Goal: Task Accomplishment & Management: Use online tool/utility

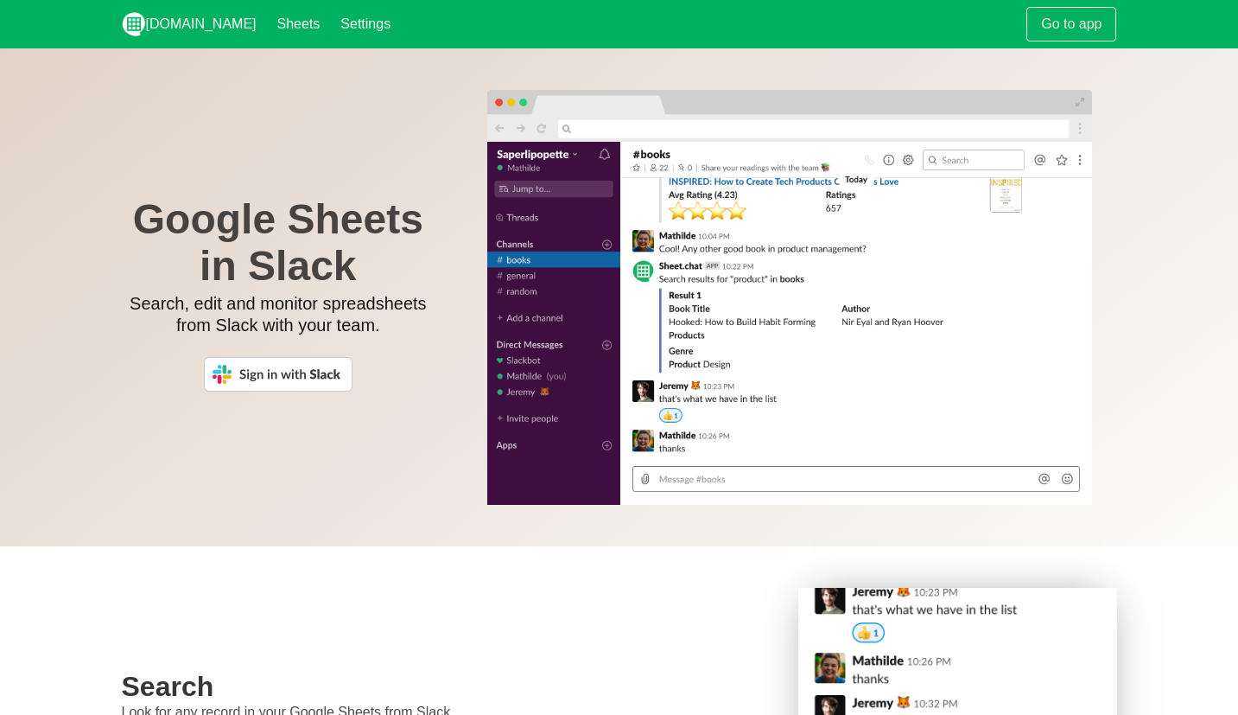
click at [311, 370] on img at bounding box center [278, 374] width 149 height 35
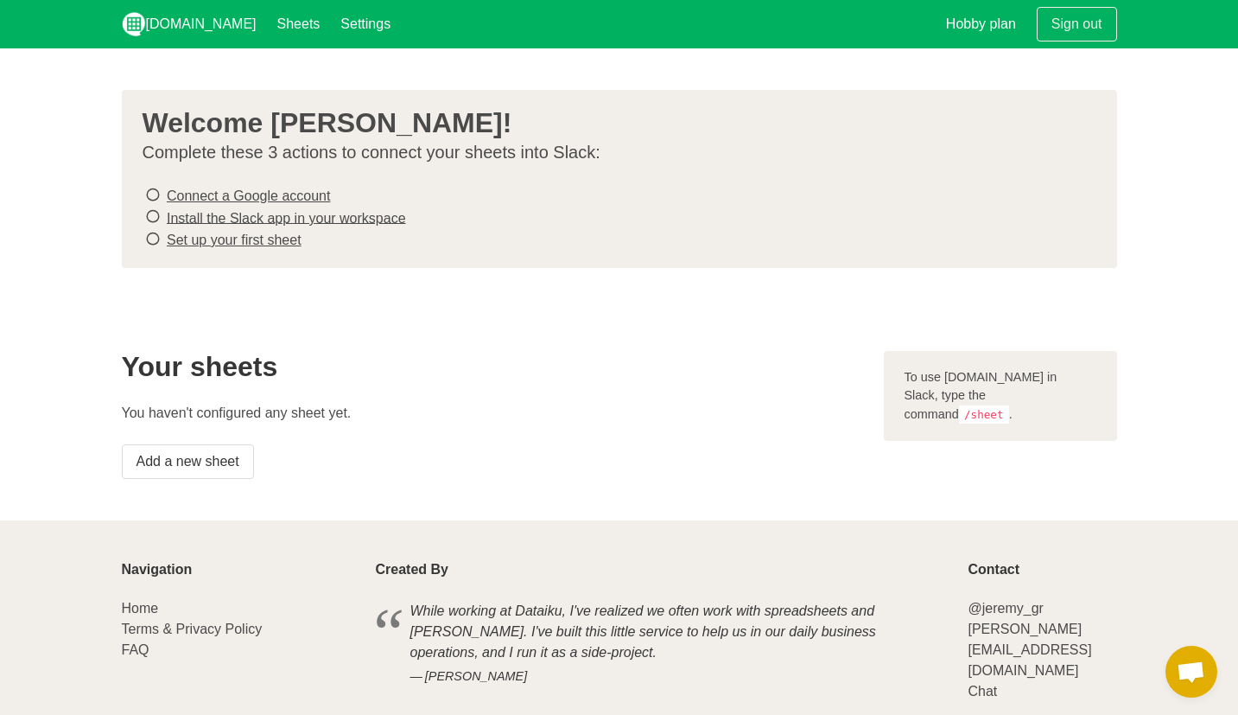
click at [239, 192] on link "Connect a Google account" at bounding box center [248, 195] width 163 height 15
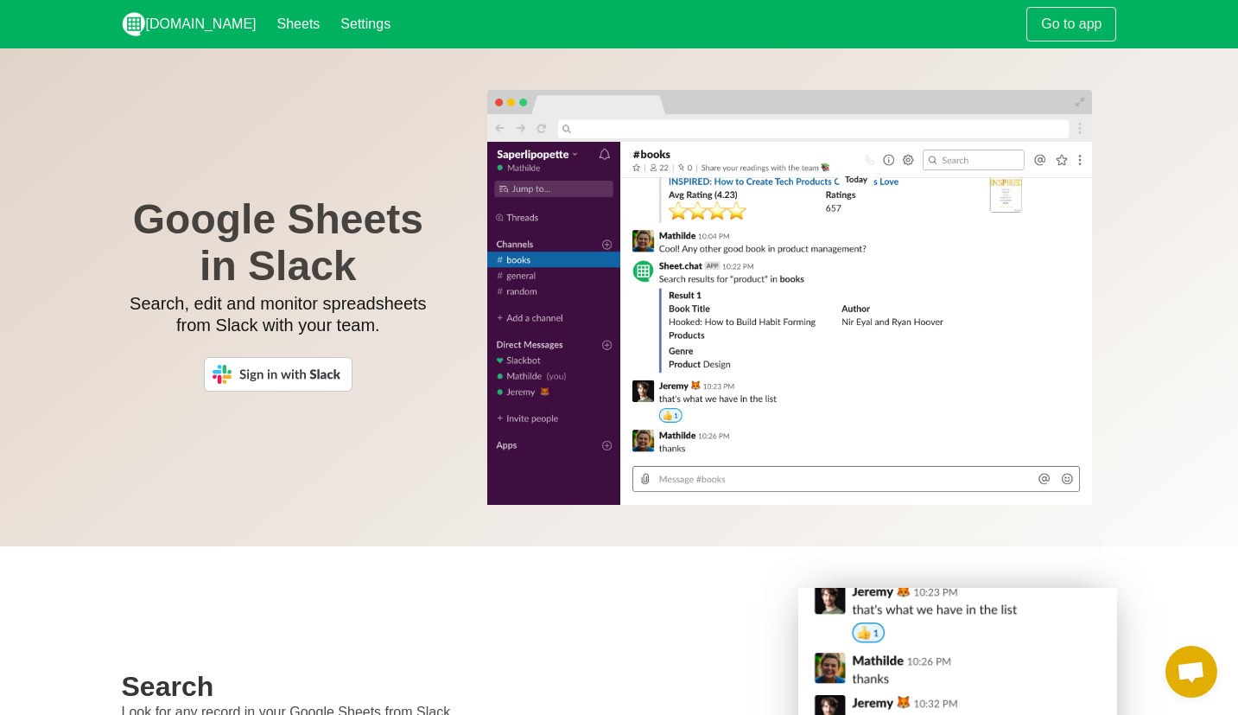
click at [274, 384] on img at bounding box center [278, 374] width 149 height 35
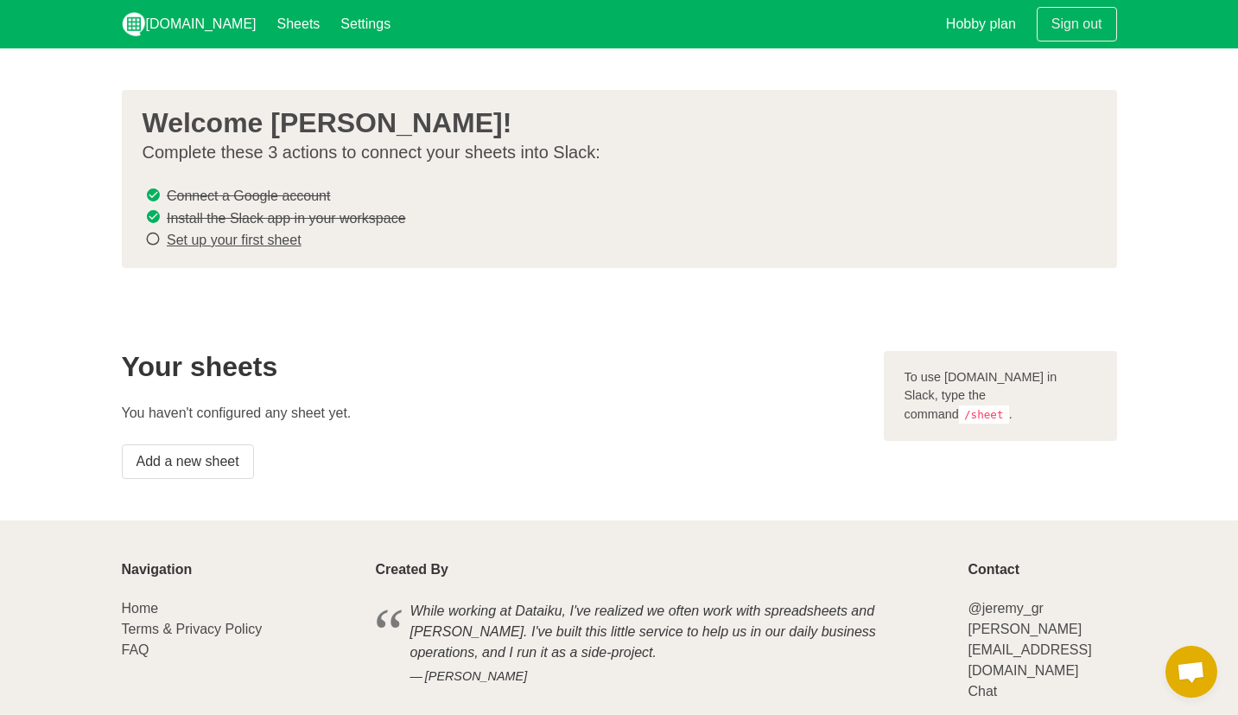
click at [287, 243] on link "Set up your first sheet" at bounding box center [234, 239] width 135 height 15
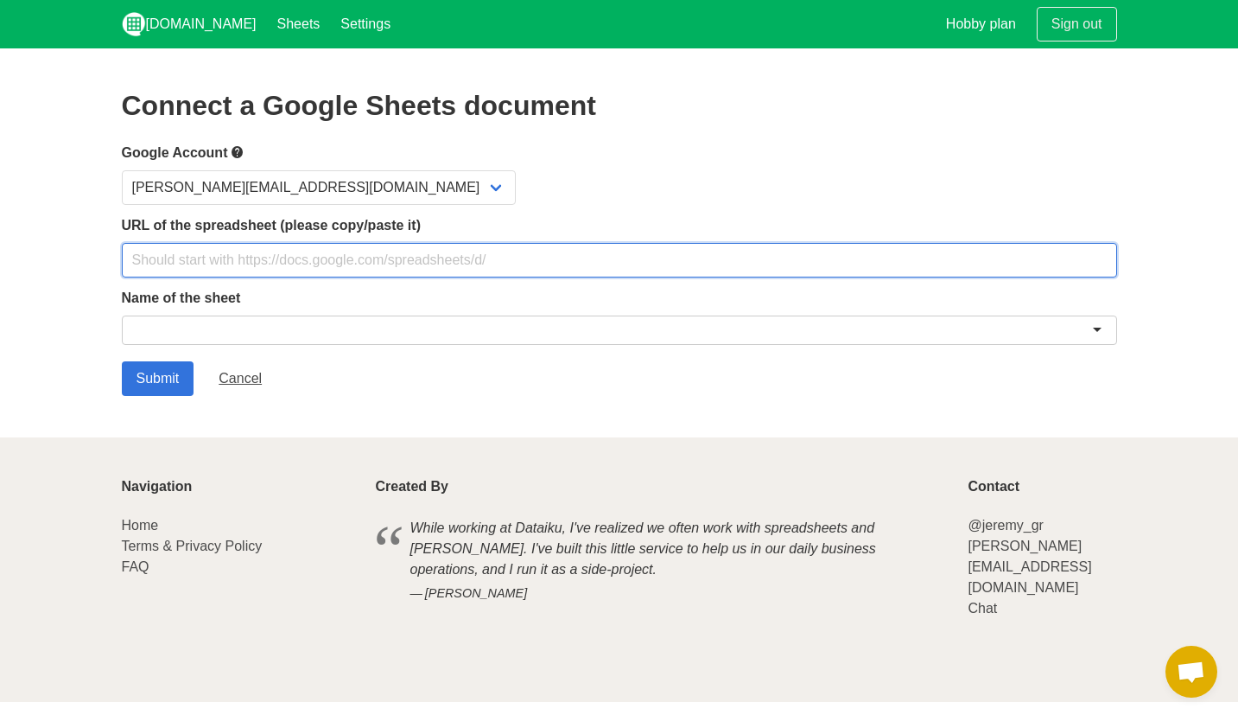
click at [327, 263] on input "text" at bounding box center [619, 260] width 995 height 35
paste input "https://docs.google.com/spreadsheets/d/1njnU57hDxU9iEWn_W24z4reciaKkpdWqPIYahBb…"
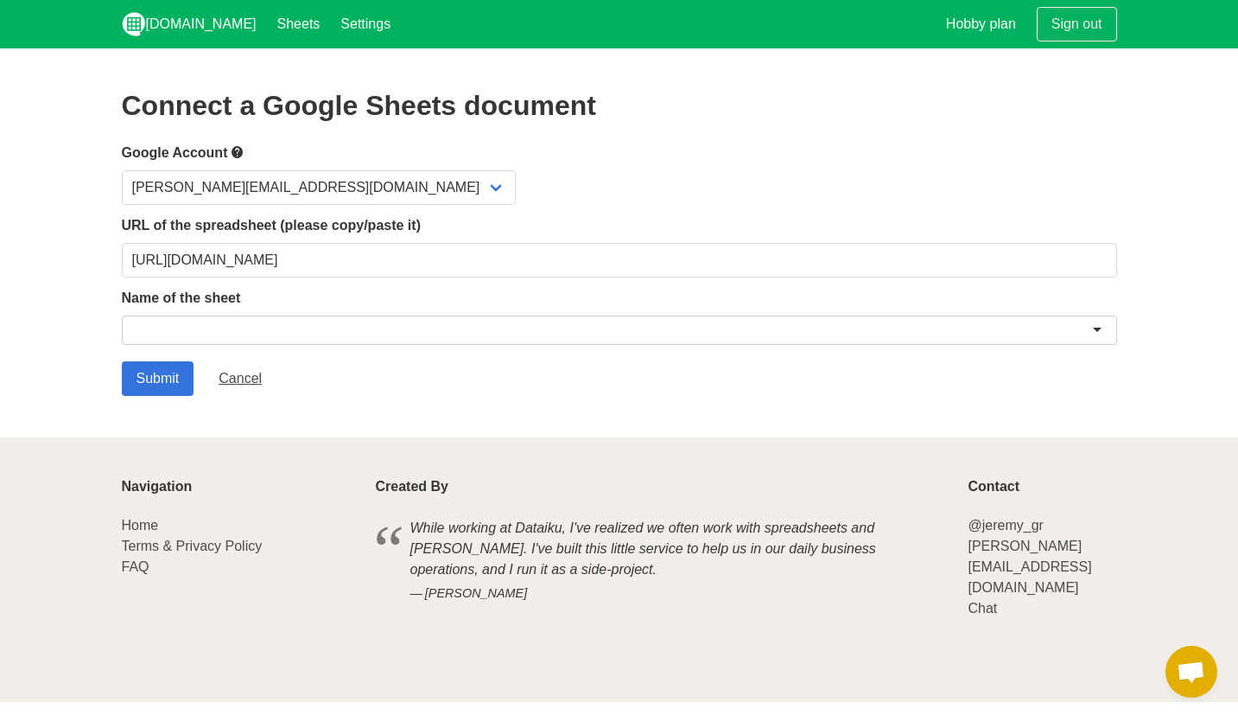
click at [305, 335] on div at bounding box center [619, 329] width 995 height 29
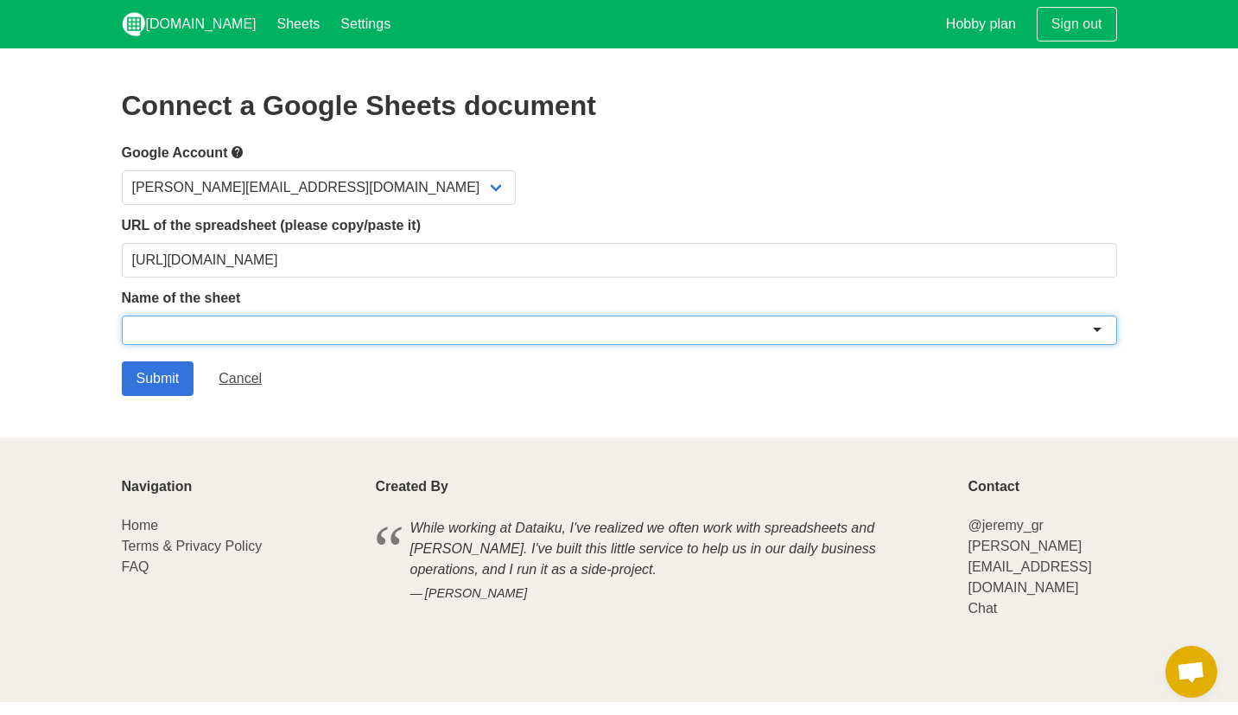
click at [1112, 327] on div at bounding box center [619, 329] width 995 height 29
click at [1095, 327] on div at bounding box center [619, 329] width 995 height 29
click at [1097, 327] on div at bounding box center [619, 329] width 995 height 29
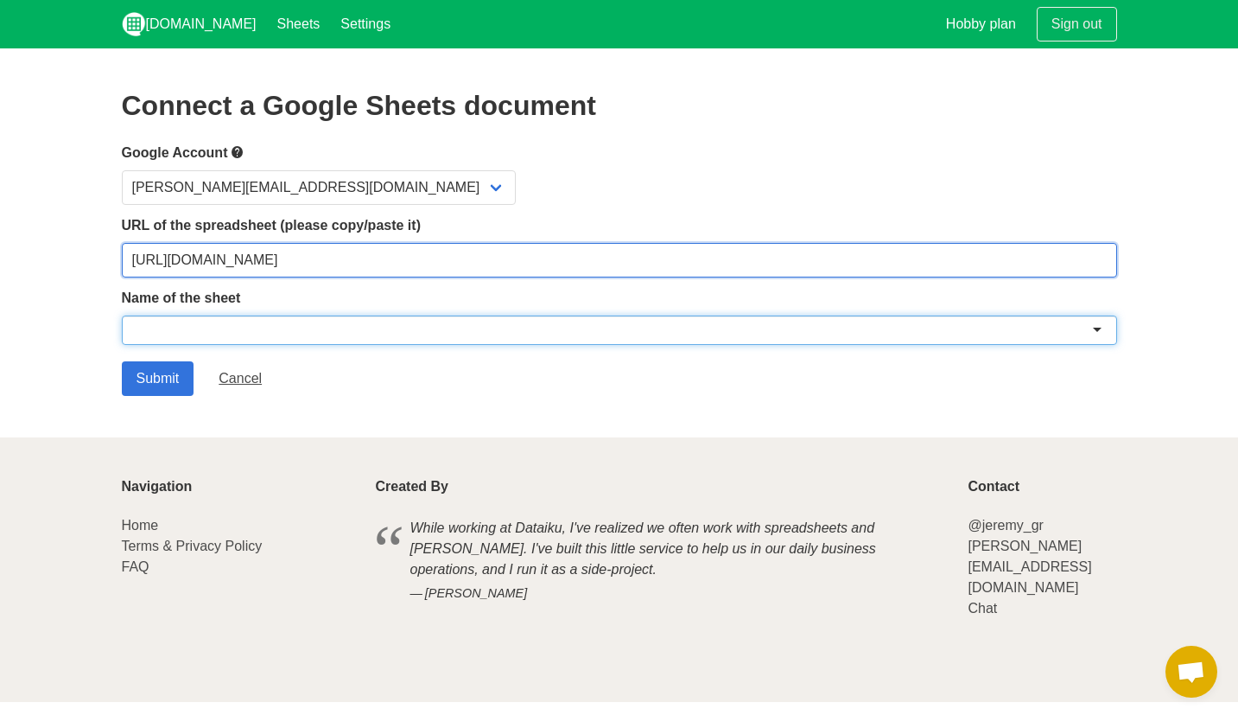
click at [1021, 264] on input "https://docs.google.com/spreadsheets/d/1njnU57hDxU9iEWn_W24z4reciaKkpdWqPIYahBb…" at bounding box center [619, 260] width 995 height 35
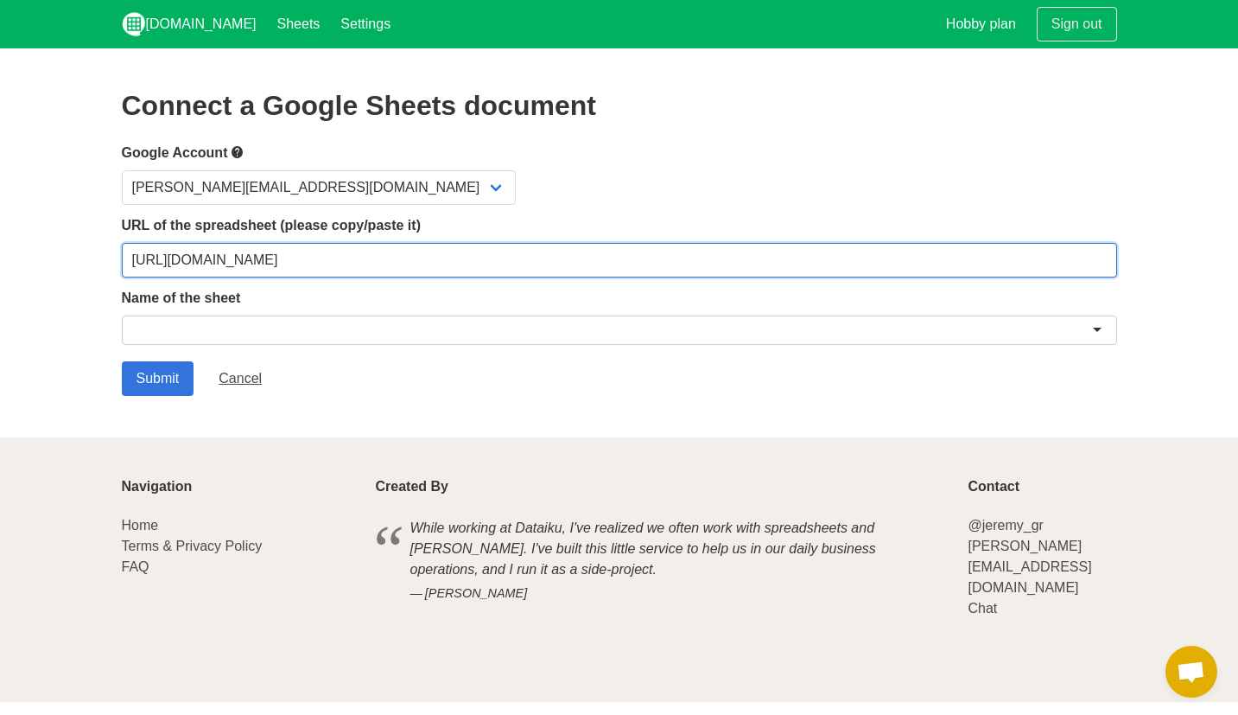
click at [985, 259] on input "https://docs.google.com/spreadsheets/d/1njnU57hDxU9iEWn_W24z4reciaKkpdWqPIYahBb…" at bounding box center [619, 260] width 995 height 35
click at [934, 250] on input "https://docs.google.com/spreadsheets/d/1njnU57hDxU9iEWn_W24z4reciaKkpdWqPIYahBb…" at bounding box center [619, 260] width 995 height 35
click at [887, 261] on input "https://docs.google.com/spreadsheets/d/1njnU57hDxU9iEWn_W24z4reciaKkpdWqPIYahBb…" at bounding box center [619, 260] width 995 height 35
drag, startPoint x: 804, startPoint y: 261, endPoint x: 1237, endPoint y: 256, distance: 433.8
click at [1237, 256] on section "Connect a Google Sheets document Google Account ralfi@talostrading.com URL of t…" at bounding box center [619, 242] width 1238 height 389
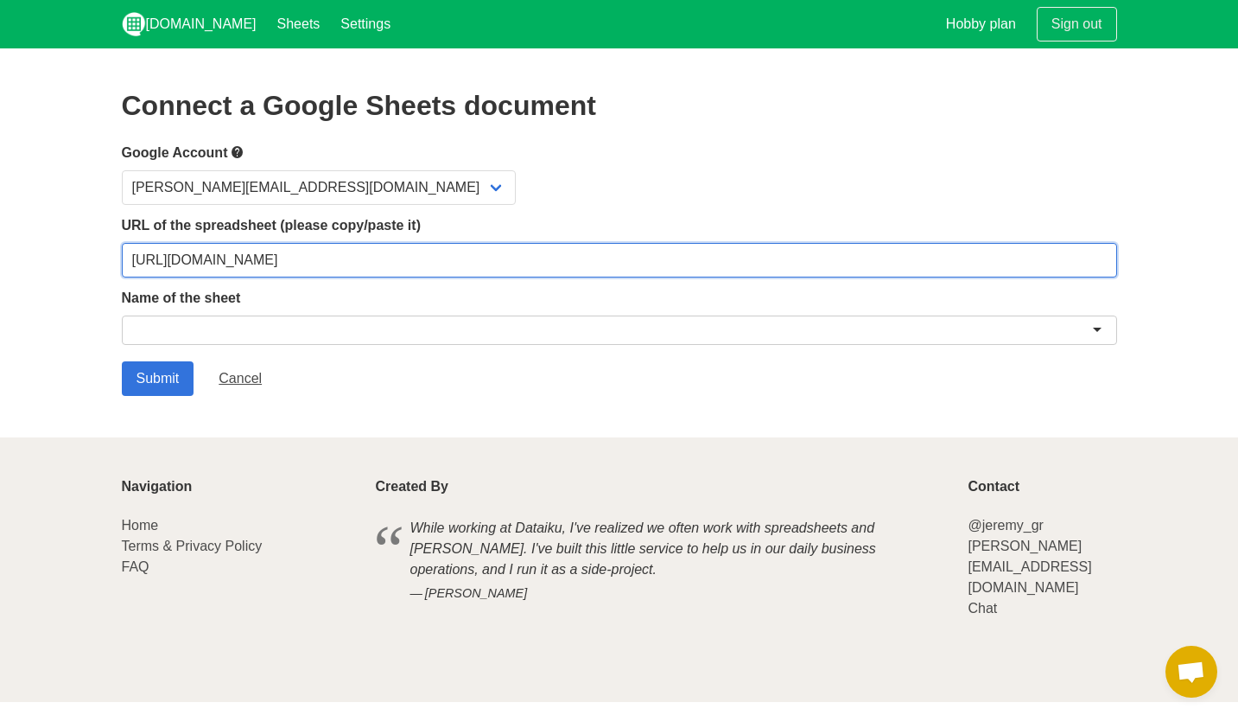
type input "https://docs.google.com/spreadsheets/d/1njnU57hDxU9iEWn_W24z4reciaKkpdWqPIYahBb…"
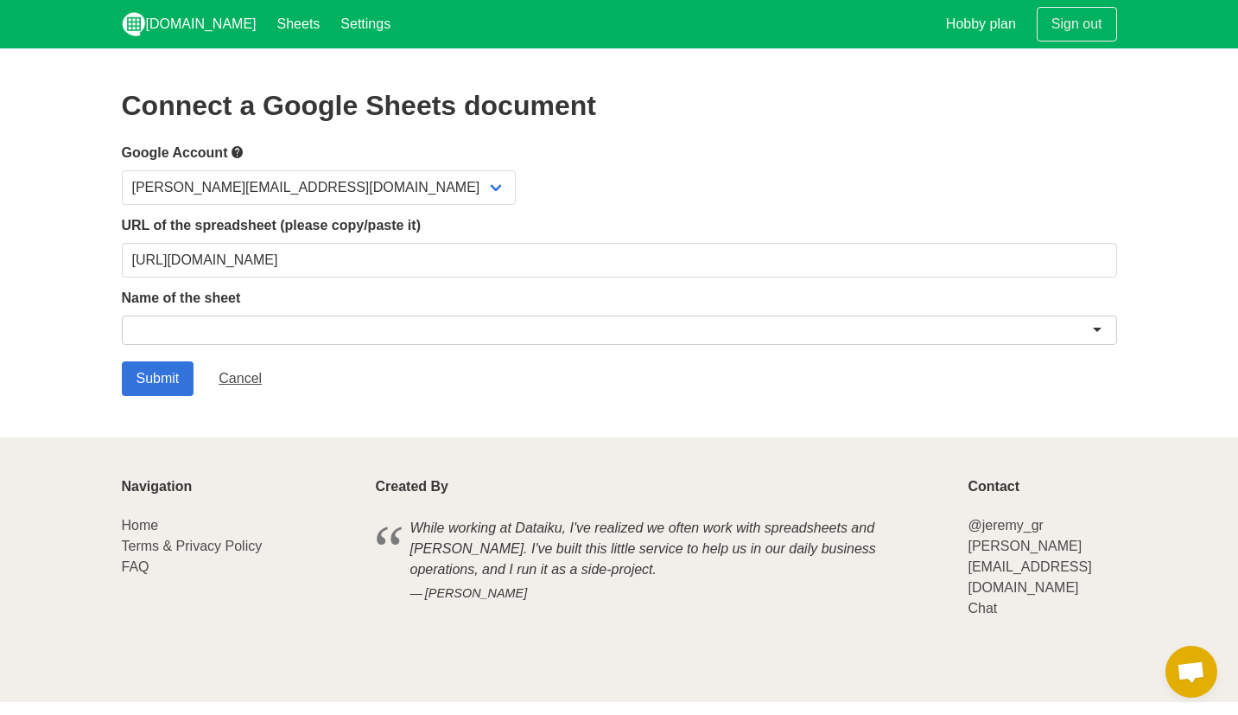
click at [757, 327] on div at bounding box center [619, 329] width 995 height 29
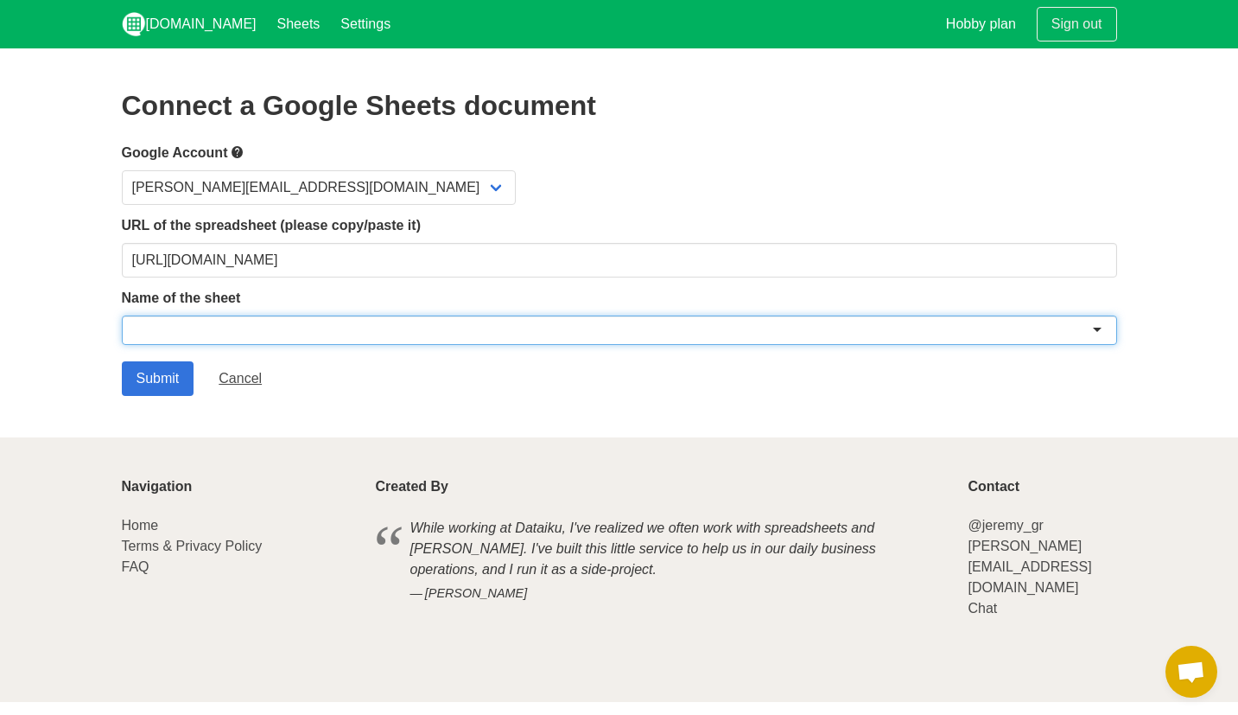
click at [732, 328] on div at bounding box center [619, 329] width 995 height 29
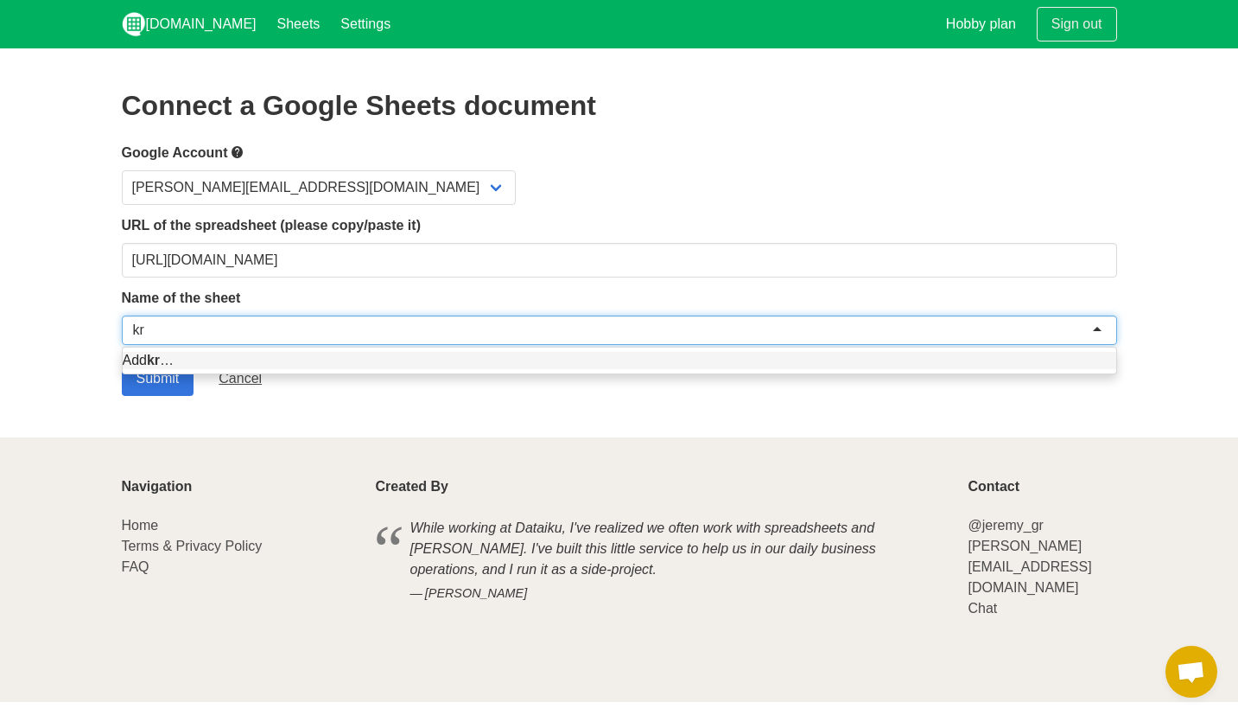
type input "krr"
type input "Responses"
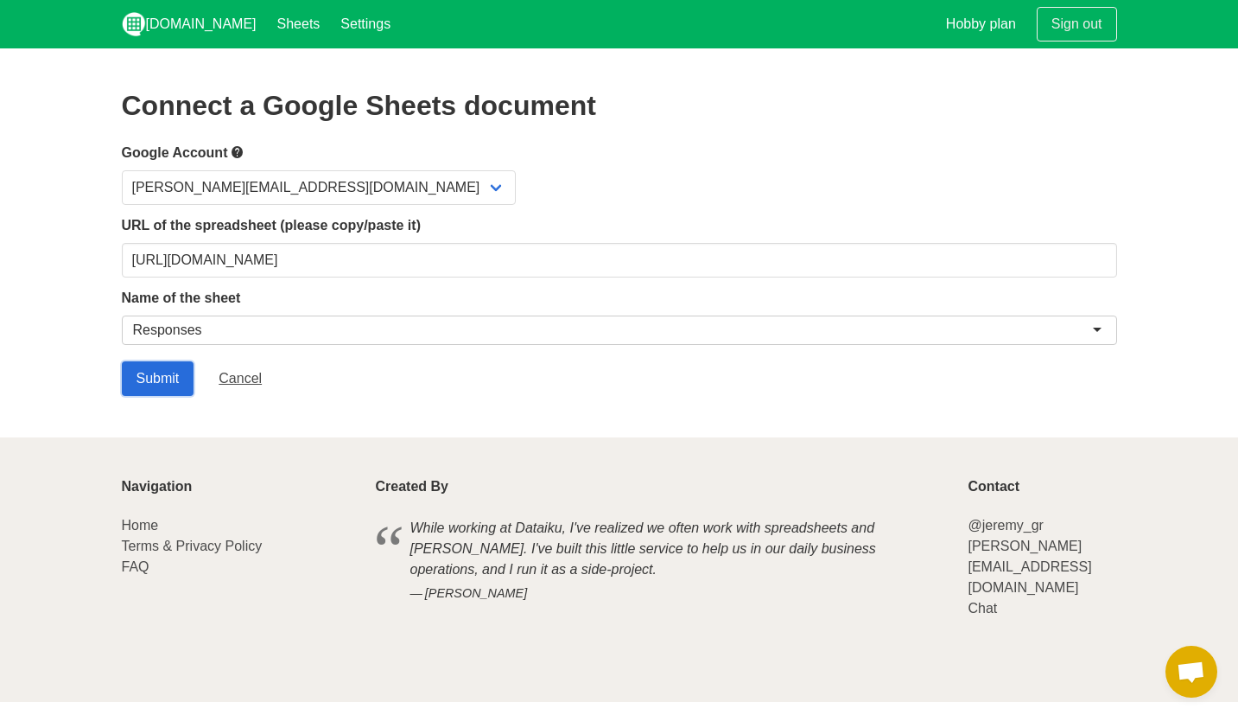
click at [162, 383] on input "Submit" at bounding box center [158, 378] width 73 height 35
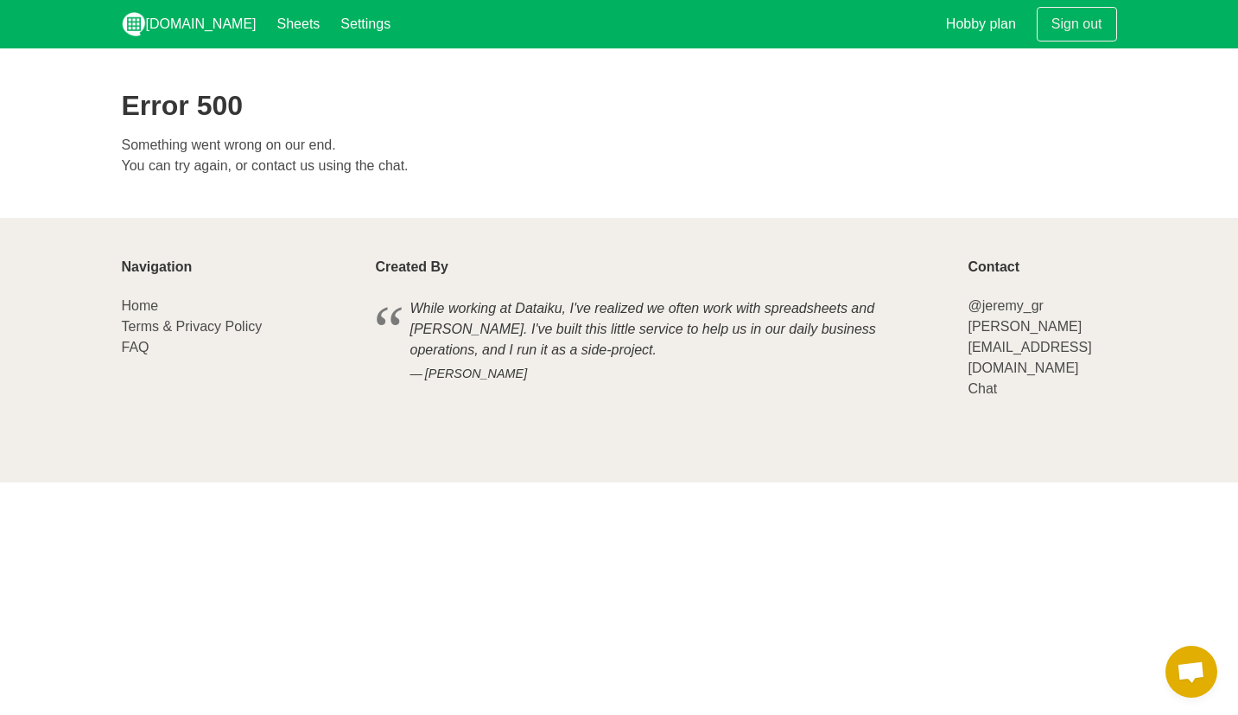
click at [318, 162] on p "Something went wrong on our end. You can try again, or contact us using the cha…" at bounding box center [619, 155] width 995 height 41
click at [344, 162] on p "Something went wrong on our end. You can try again, or contact us using the cha…" at bounding box center [619, 155] width 995 height 41
click at [216, 119] on h1 "Error 500" at bounding box center [619, 105] width 995 height 31
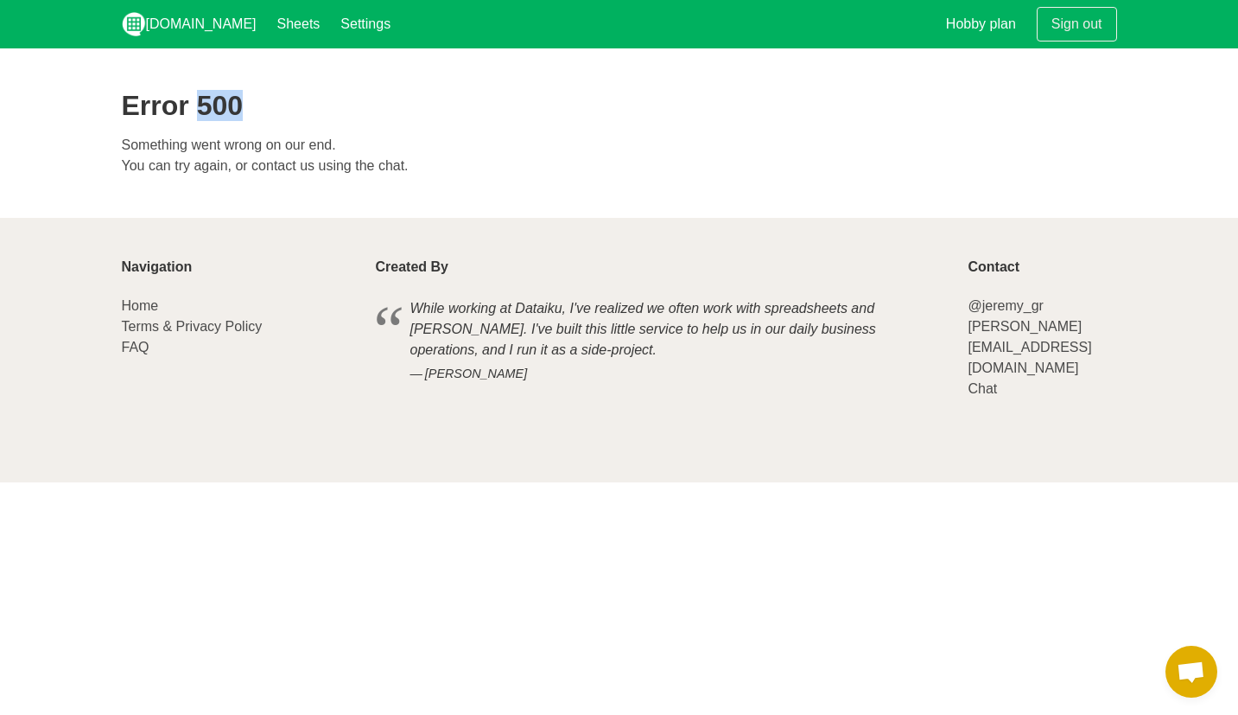
click at [216, 119] on h1 "Error 500" at bounding box center [619, 105] width 995 height 31
copy div "Error 500"
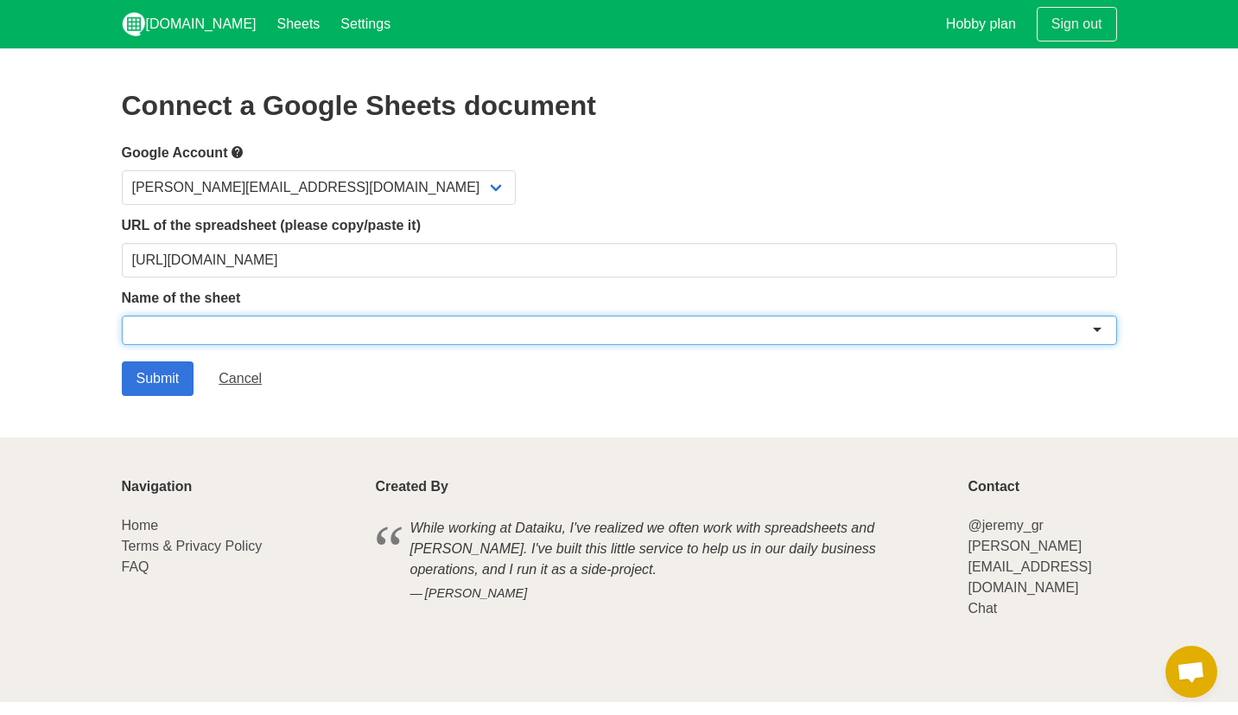
click at [234, 343] on div at bounding box center [619, 329] width 995 height 29
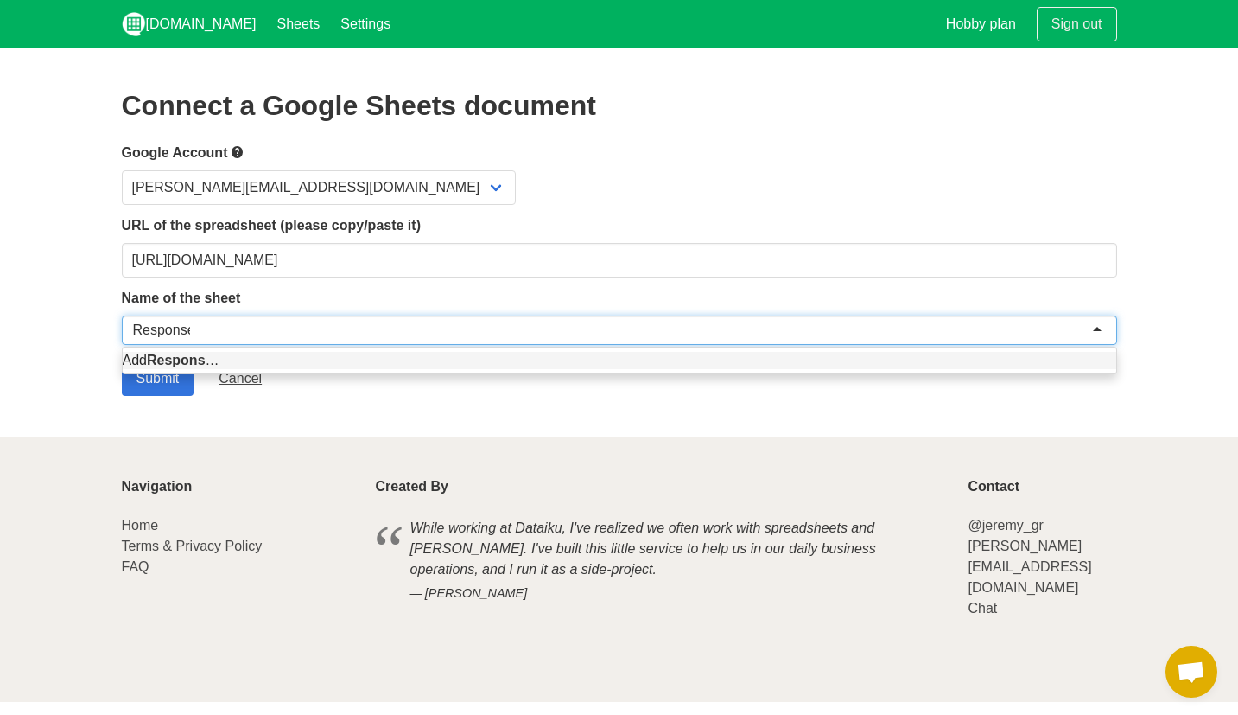
type input "Responses"
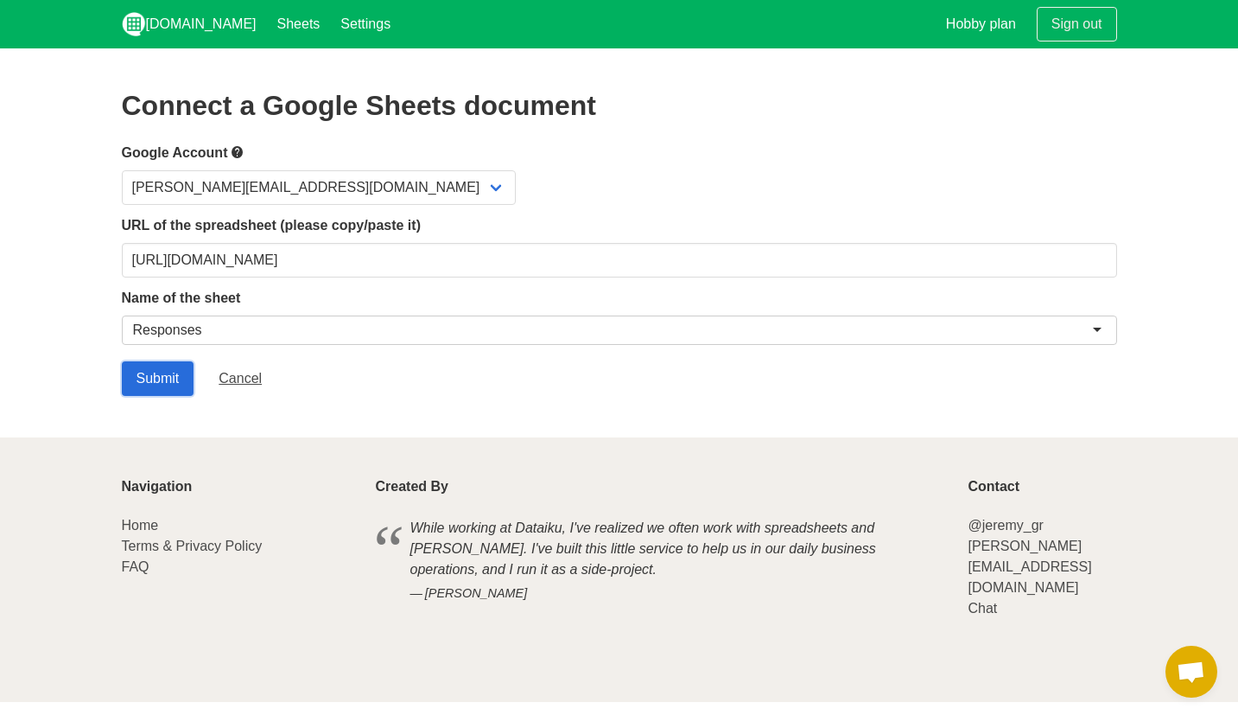
click at [172, 372] on input "Submit" at bounding box center [158, 378] width 73 height 35
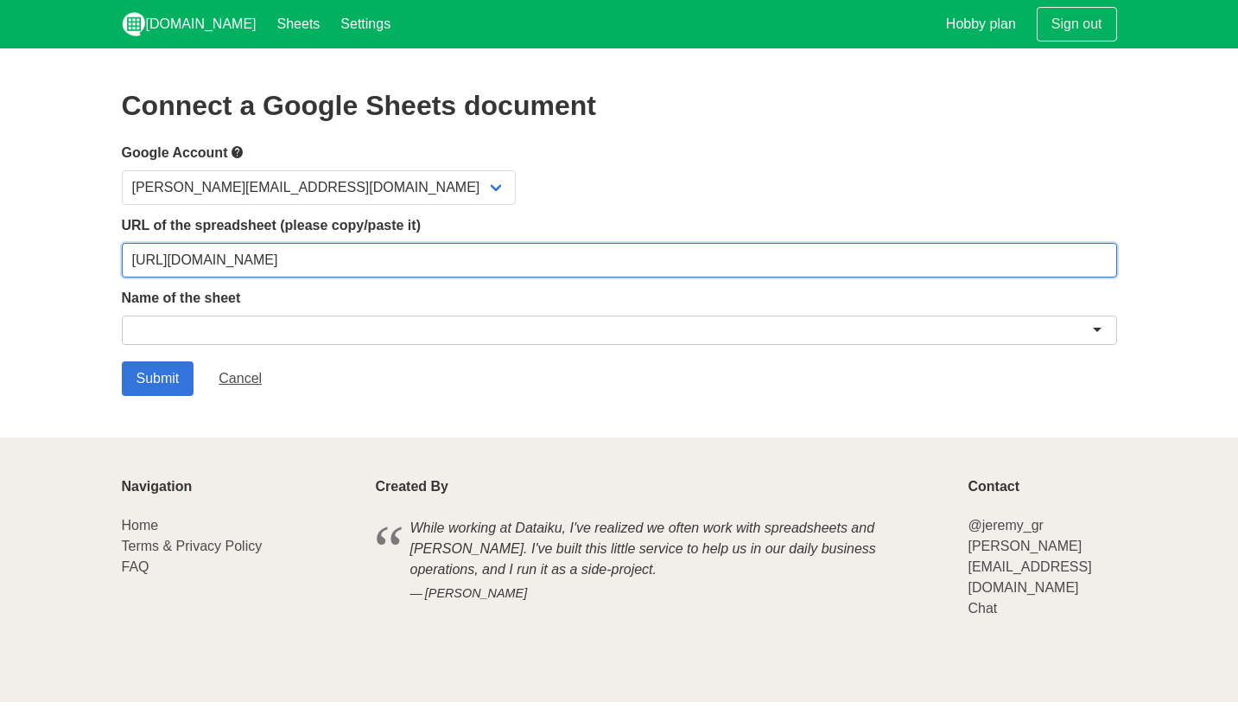
click at [317, 258] on input "https://docs.google.com/spreadsheets/d/1njnU57hDxU9iEWn_W24z4reciaKkpdWqPIYahBb…" at bounding box center [619, 260] width 995 height 35
paste input "eKgfGJ_7SFL19ZwEmi7x3a_fzI_uv2tJJmSjQM1UwIE/edit?gid=0#gid=0"
type input "https://docs.google.com/spreadsheets/d/1eKgfGJ_7SFL19ZwEmi7x3a_fzI_uv2tJJmSjQM1…"
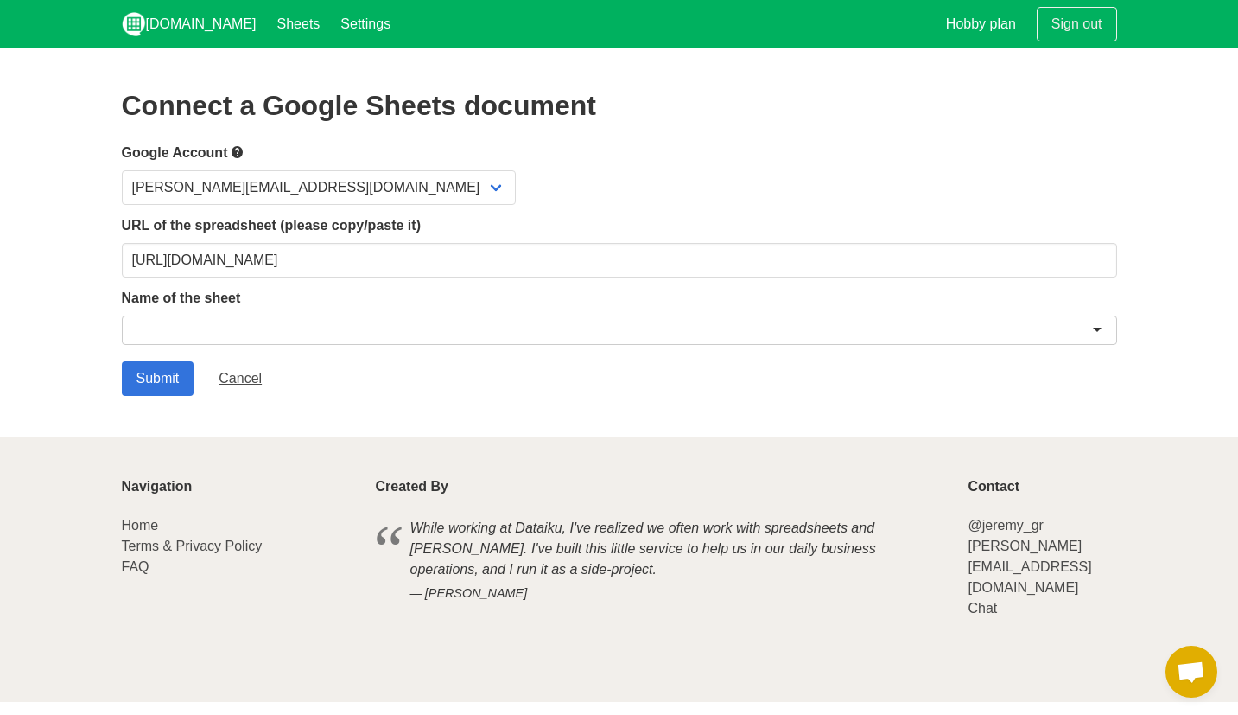
click at [500, 308] on div "Name of the sheet" at bounding box center [619, 319] width 995 height 63
click at [500, 321] on div at bounding box center [619, 329] width 995 height 29
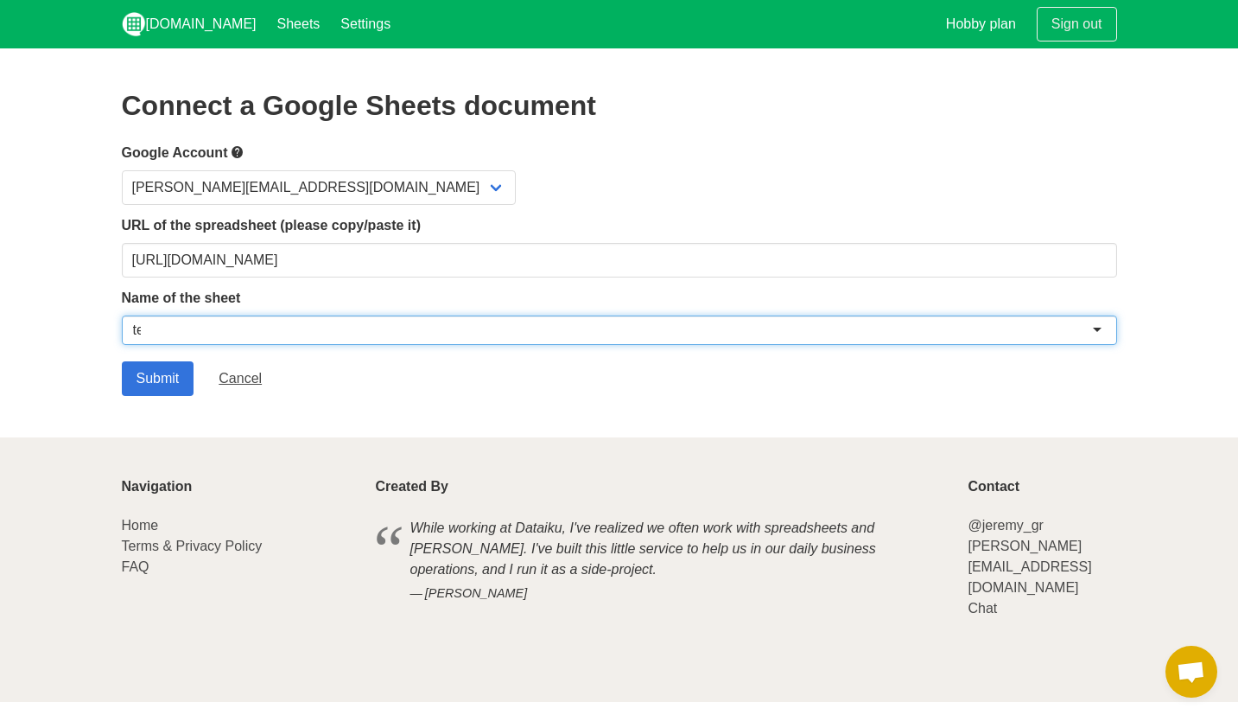
type input "test"
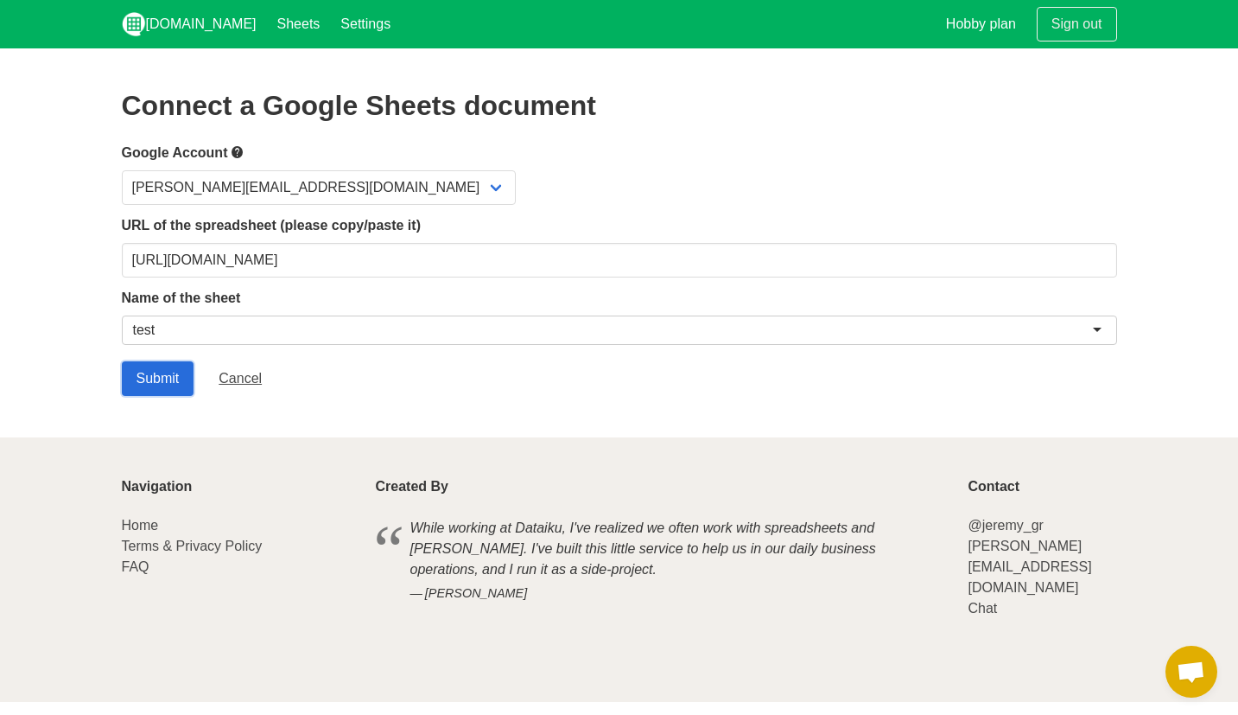
click at [168, 379] on input "Submit" at bounding box center [158, 378] width 73 height 35
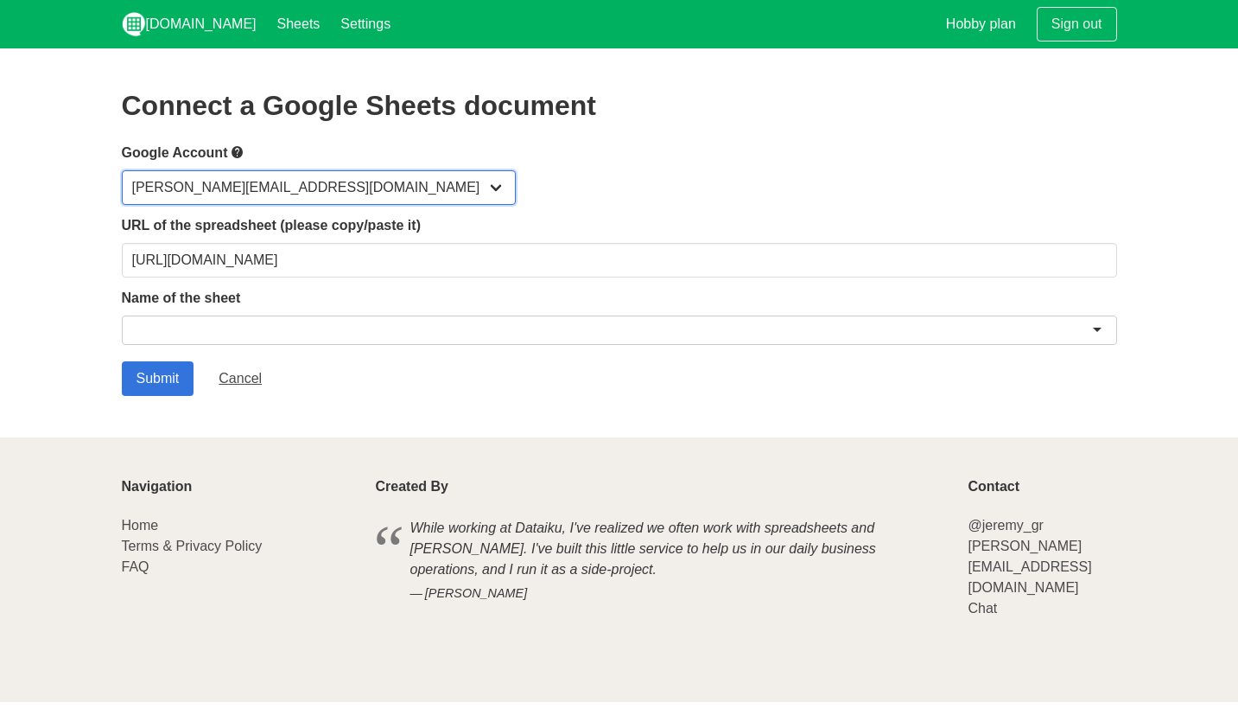
click at [238, 193] on select "ralfi@talostrading.com" at bounding box center [319, 187] width 394 height 35
click at [122, 170] on select "ralfi@talostrading.com" at bounding box center [319, 187] width 394 height 35
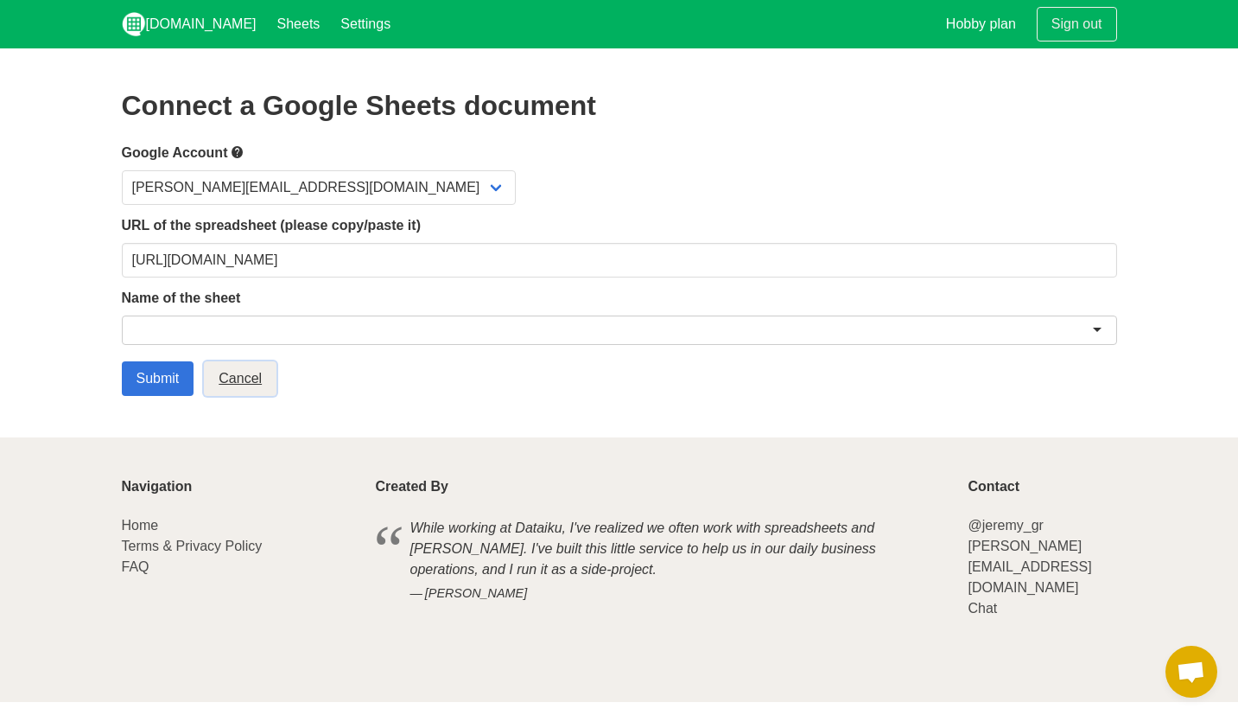
click at [242, 375] on link "Cancel" at bounding box center [240, 378] width 73 height 35
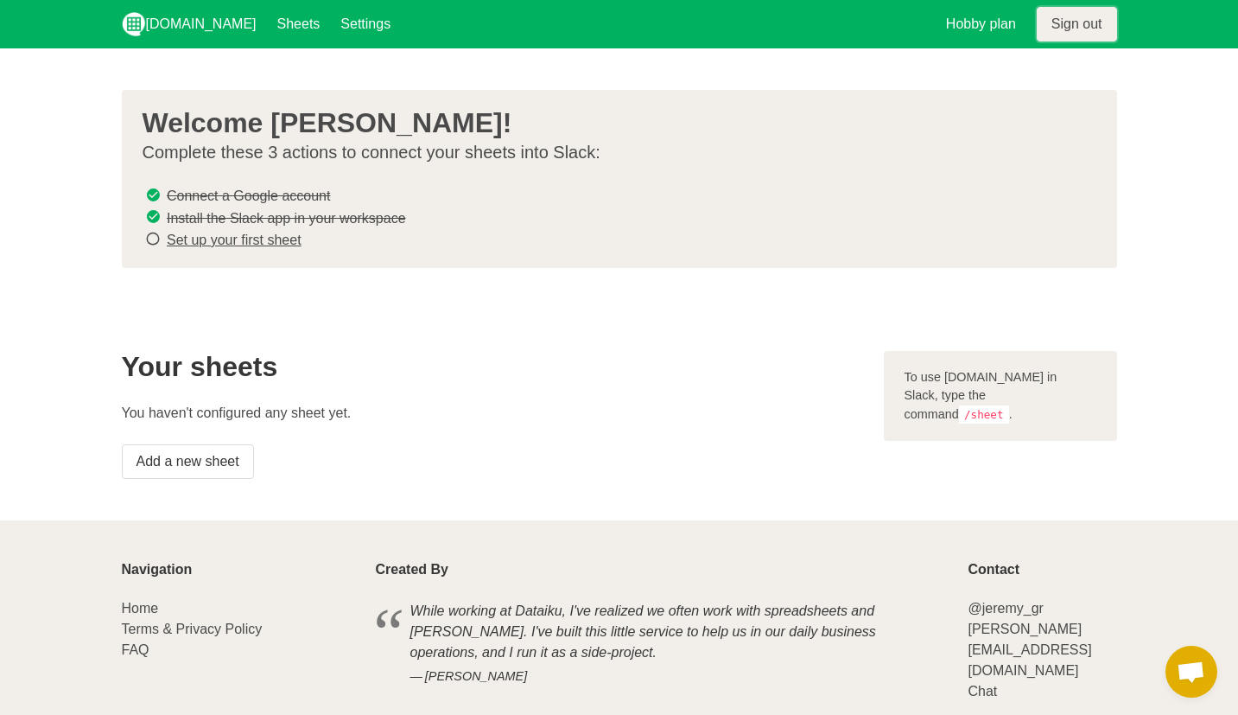
click at [1057, 23] on link "Sign out" at bounding box center [1077, 24] width 80 height 35
click at [319, 212] on link "Install the Slack app in your workspace" at bounding box center [286, 217] width 239 height 15
